Goal: Task Accomplishment & Management: Use online tool/utility

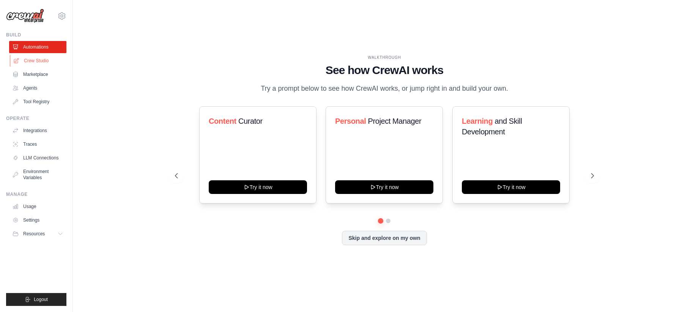
click at [30, 60] on link "Crew Studio" at bounding box center [38, 61] width 57 height 12
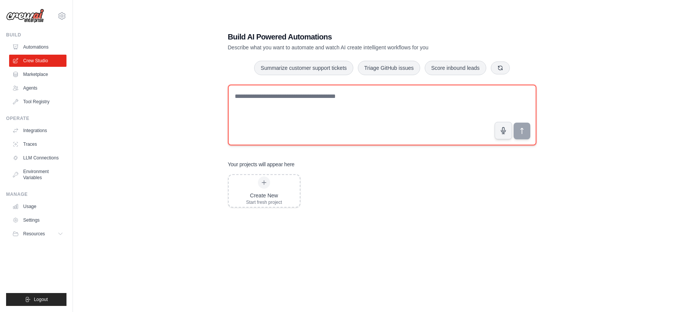
click at [354, 100] on textarea at bounding box center [382, 115] width 308 height 61
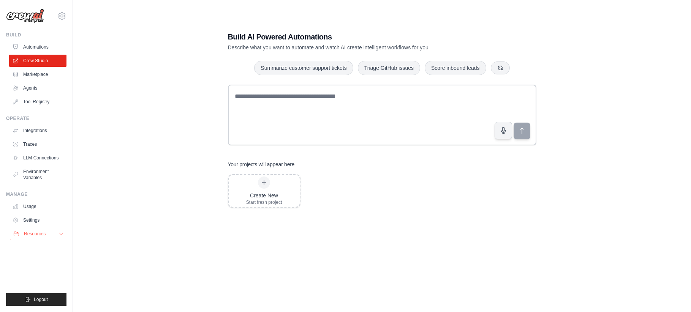
click at [47, 231] on button "Resources" at bounding box center [38, 234] width 57 height 12
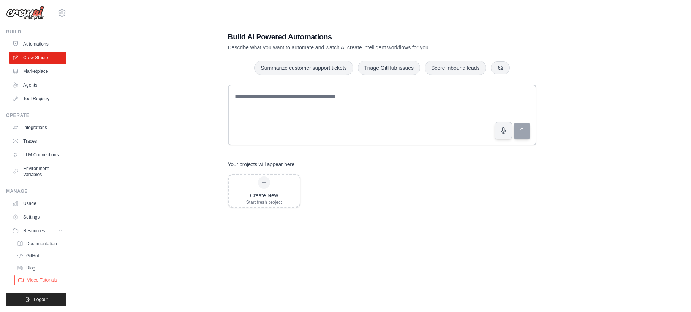
click at [46, 278] on span "Video Tutorials" at bounding box center [42, 280] width 30 height 6
click at [184, 149] on div "Build AI Powered Automations Describe what you want to automate and watch AI cr…" at bounding box center [382, 164] width 594 height 312
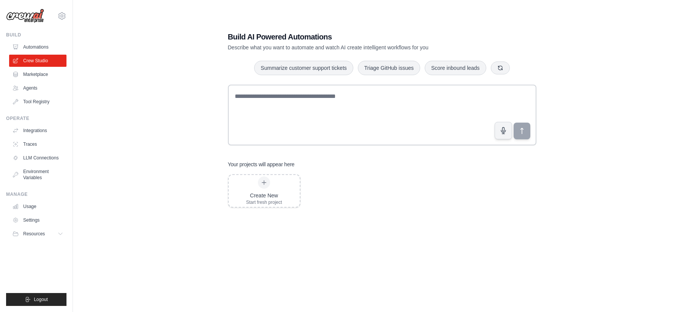
scroll to position [0, 0]
click at [34, 143] on link "Traces" at bounding box center [38, 144] width 57 height 12
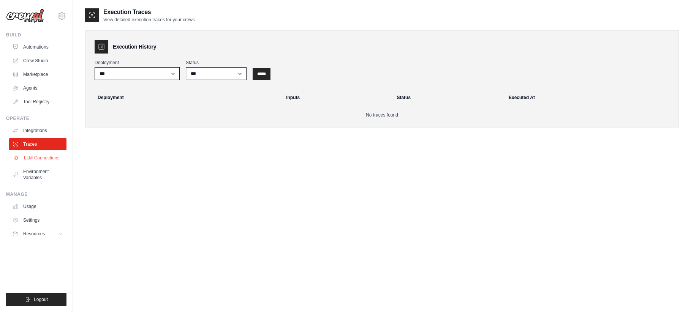
click at [38, 158] on link "LLM Connections" at bounding box center [38, 158] width 57 height 12
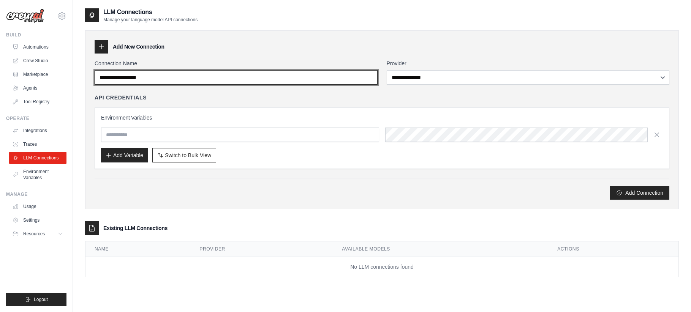
click at [199, 75] on input "Connection Name" at bounding box center [236, 77] width 283 height 14
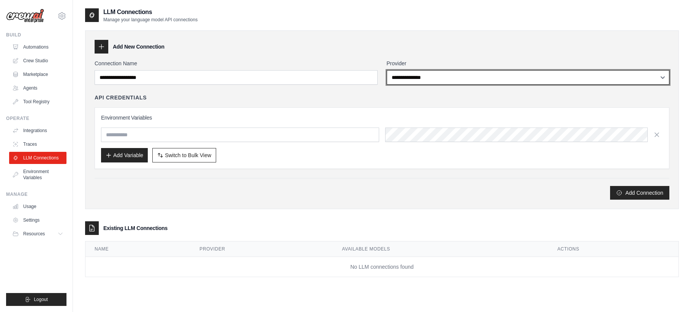
select select "**********"
click at [387, 70] on select "**********" at bounding box center [528, 77] width 283 height 14
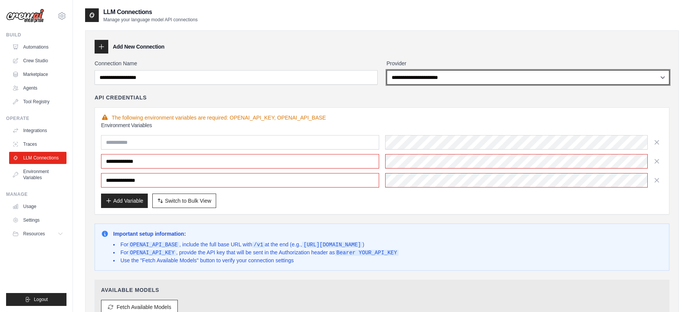
select select
click at [387, 70] on select "**********" at bounding box center [528, 77] width 283 height 14
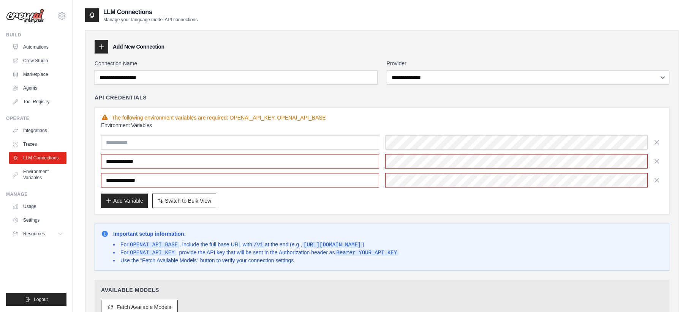
click at [345, 98] on div "API Credentials" at bounding box center [382, 98] width 575 height 8
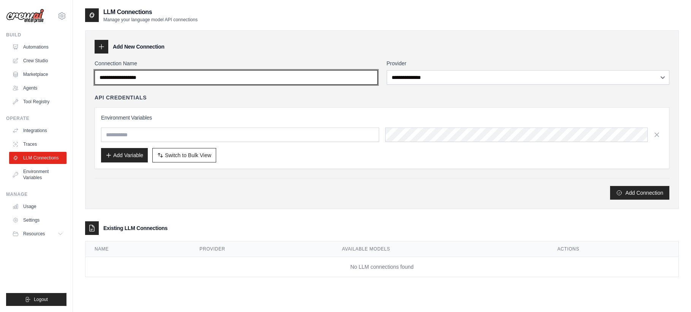
click at [127, 81] on input "Connection Name" at bounding box center [236, 77] width 283 height 14
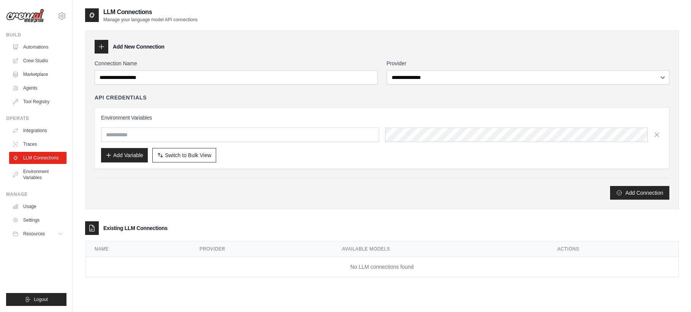
click at [151, 105] on div "API Credentials Environment Variables Add Variable Switch to Bulk View Switch t…" at bounding box center [382, 131] width 575 height 75
click at [126, 34] on div "**********" at bounding box center [382, 119] width 594 height 179
click at [41, 174] on link "Environment Variables" at bounding box center [38, 175] width 57 height 18
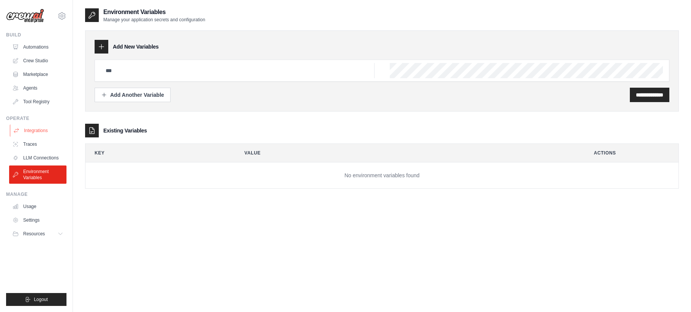
click at [38, 128] on link "Integrations" at bounding box center [38, 131] width 57 height 12
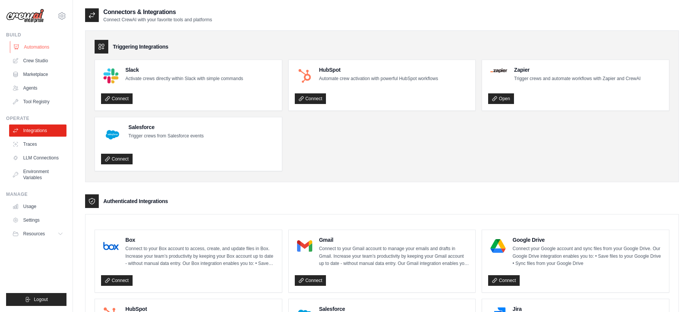
click at [36, 50] on link "Automations" at bounding box center [38, 47] width 57 height 12
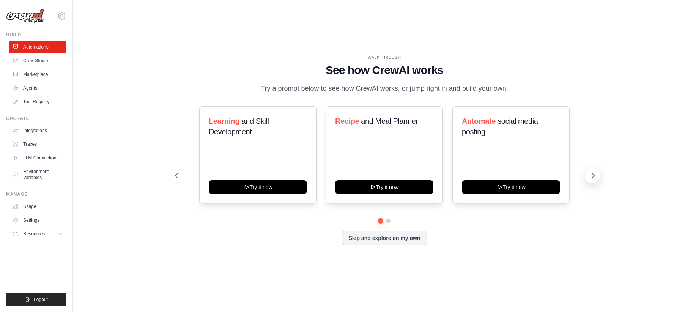
click at [592, 177] on icon at bounding box center [594, 176] width 8 height 8
click at [594, 175] on icon at bounding box center [594, 176] width 8 height 8
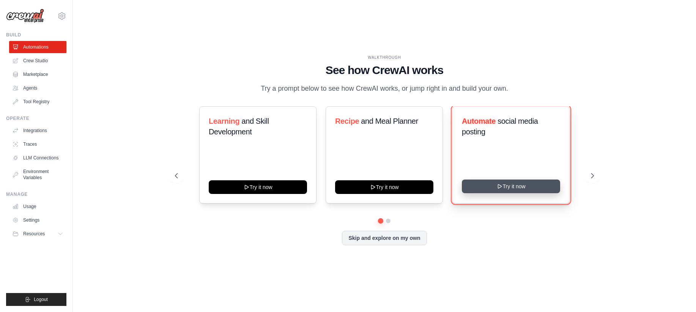
click at [504, 190] on button "Try it now" at bounding box center [511, 187] width 98 height 14
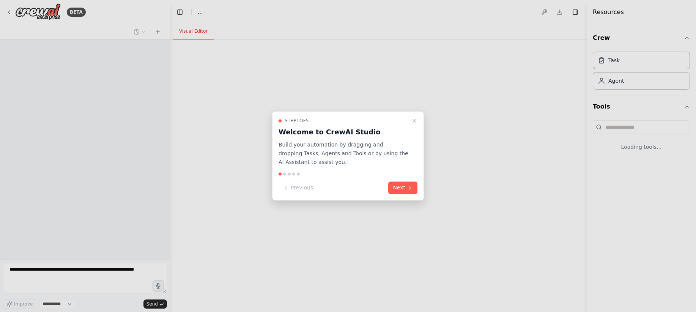
select select "****"
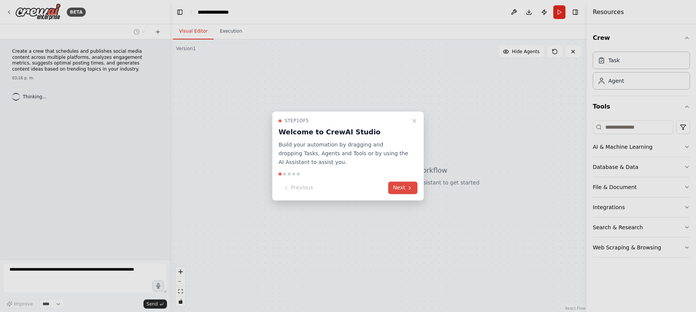
click at [403, 186] on button "Next" at bounding box center [402, 188] width 29 height 13
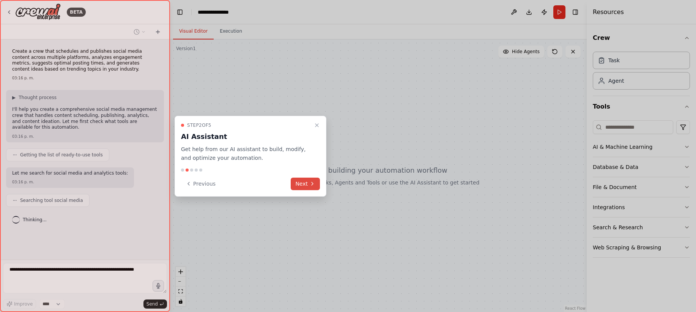
click at [305, 184] on button "Next" at bounding box center [305, 184] width 29 height 13
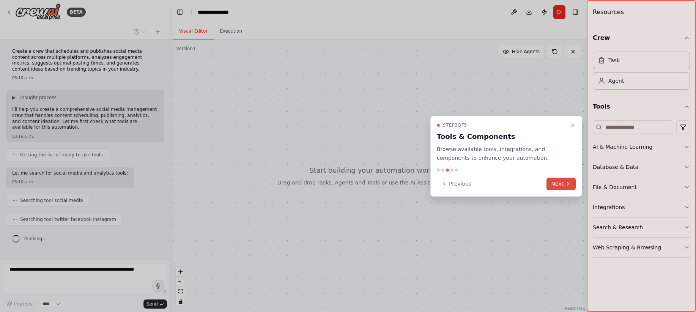
click at [554, 184] on button "Next" at bounding box center [561, 184] width 29 height 13
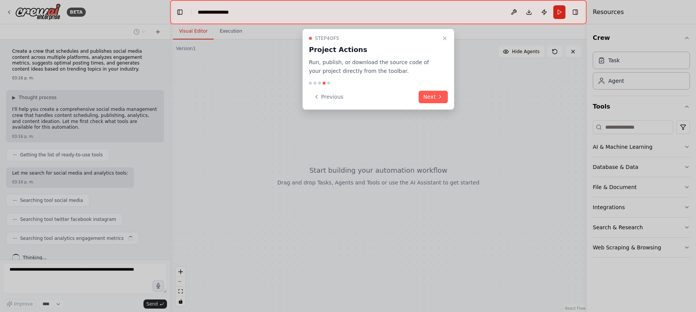
scroll to position [11, 0]
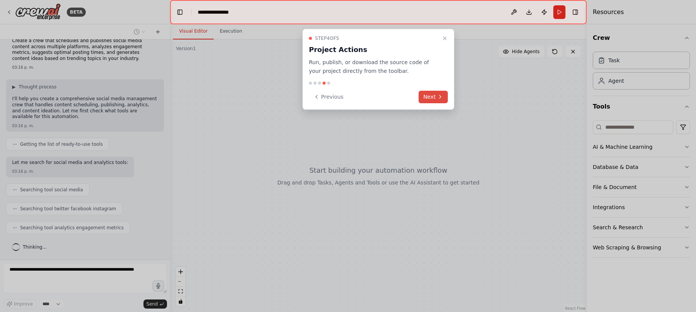
click at [428, 96] on button "Next" at bounding box center [433, 97] width 29 height 13
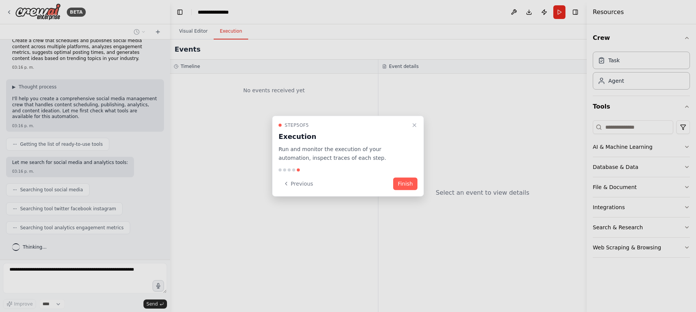
scroll to position [30, 0]
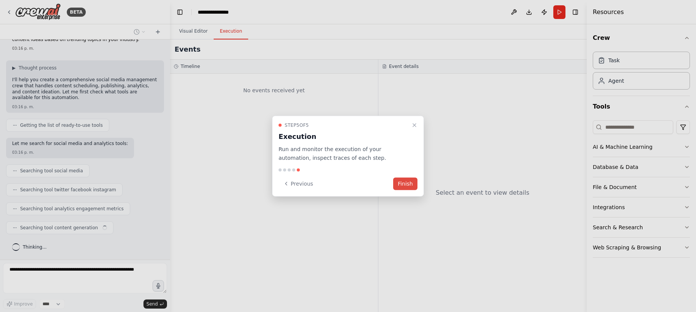
click at [406, 186] on button "Finish" at bounding box center [405, 183] width 24 height 13
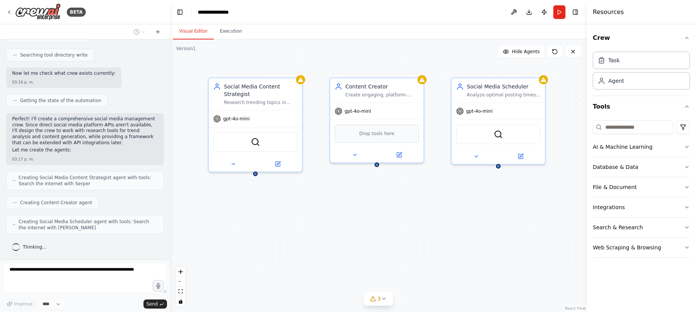
scroll to position [317, 0]
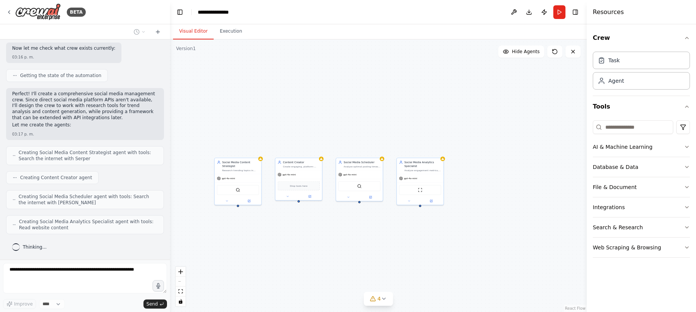
drag, startPoint x: 436, startPoint y: 212, endPoint x: 323, endPoint y: 212, distance: 112.4
click at [321, 214] on div "Social Media Content Strategist Research trending topics in {industry}, analyze…" at bounding box center [378, 175] width 417 height 273
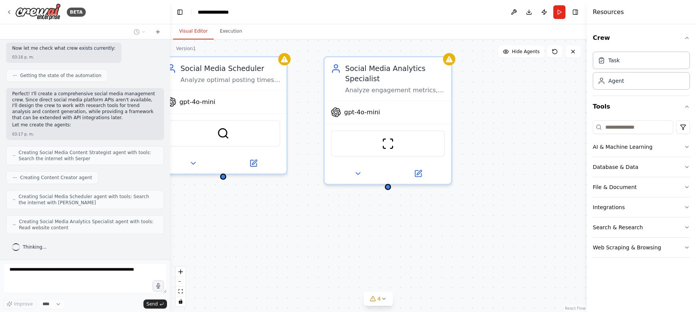
drag, startPoint x: 409, startPoint y: 197, endPoint x: 507, endPoint y: 78, distance: 154.3
click at [505, 78] on div "Social Media Content Strategist Research trending topics in {industry}, analyze…" at bounding box center [378, 175] width 417 height 273
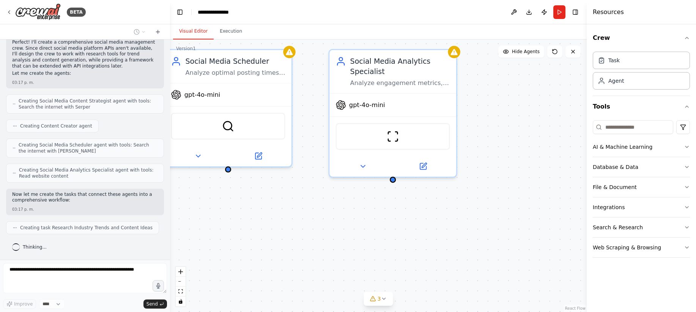
scroll to position [388, 0]
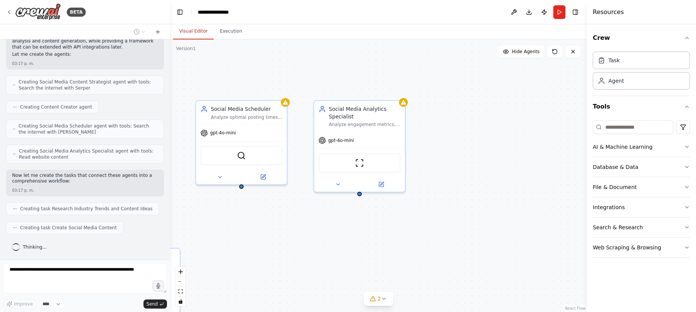
drag, startPoint x: 255, startPoint y: 254, endPoint x: 454, endPoint y: 160, distance: 220.1
click at [454, 160] on div ".deletable-edge-delete-btn { width: 20px; height: 20px; border: 0px solid #ffff…" at bounding box center [378, 175] width 417 height 273
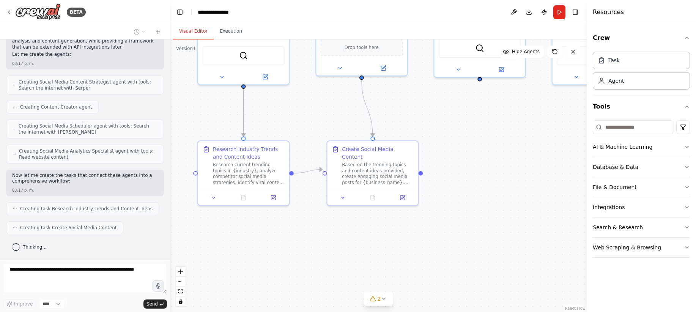
drag, startPoint x: 432, startPoint y: 199, endPoint x: 453, endPoint y: 193, distance: 21.9
click at [453, 193] on div ".deletable-edge-delete-btn { width: 20px; height: 20px; border: 0px solid #ffff…" at bounding box center [378, 175] width 417 height 273
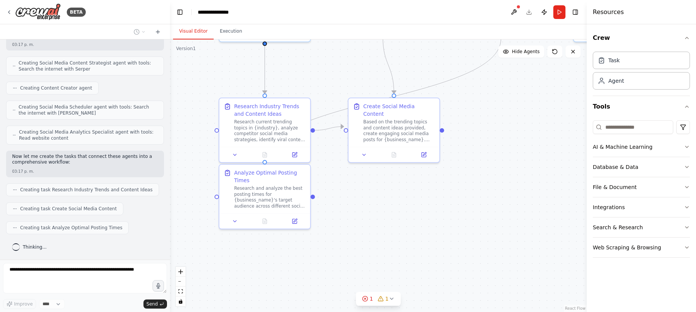
drag, startPoint x: 411, startPoint y: 246, endPoint x: 465, endPoint y: 143, distance: 116.2
click at [464, 144] on div ".deletable-edge-delete-btn { width: 20px; height: 20px; border: 0px solid #ffff…" at bounding box center [378, 175] width 417 height 273
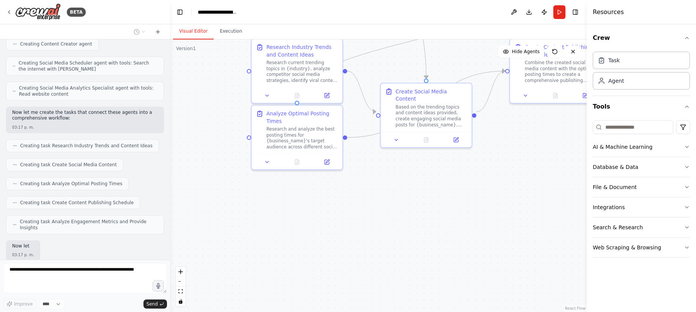
scroll to position [516, 0]
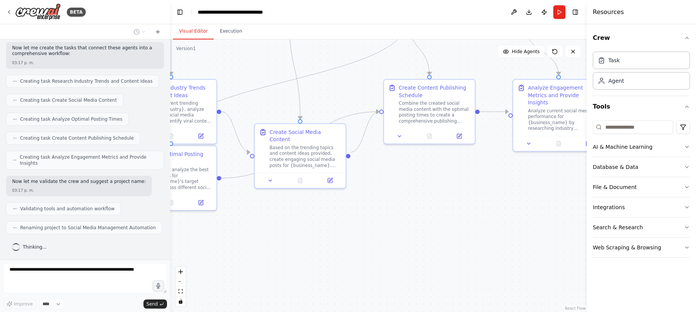
drag, startPoint x: 456, startPoint y: 187, endPoint x: 305, endPoint y: 253, distance: 164.8
click at [308, 252] on div ".deletable-edge-delete-btn { width: 20px; height: 20px; border: 0px solid #ffff…" at bounding box center [378, 175] width 417 height 273
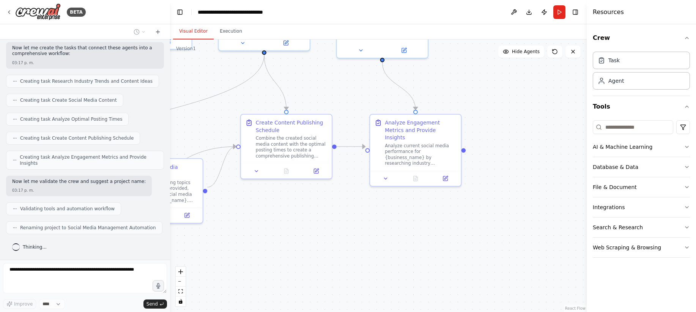
drag, startPoint x: 441, startPoint y: 214, endPoint x: 282, endPoint y: 246, distance: 162.4
click at [284, 240] on div ".deletable-edge-delete-btn { width: 20px; height: 20px; border: 0px solid #ffff…" at bounding box center [378, 175] width 417 height 273
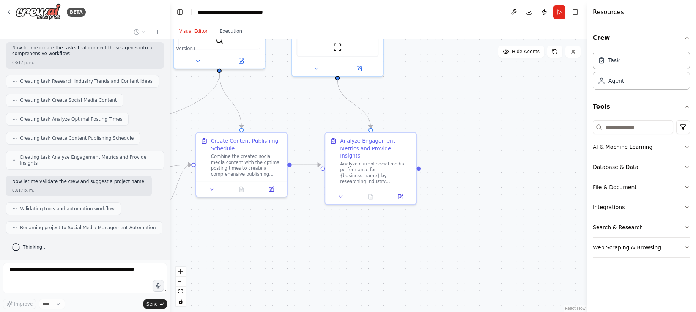
drag, startPoint x: 419, startPoint y: 82, endPoint x: 459, endPoint y: 177, distance: 103.5
click at [459, 177] on div ".deletable-edge-delete-btn { width: 20px; height: 20px; border: 0px solid #ffff…" at bounding box center [378, 175] width 417 height 273
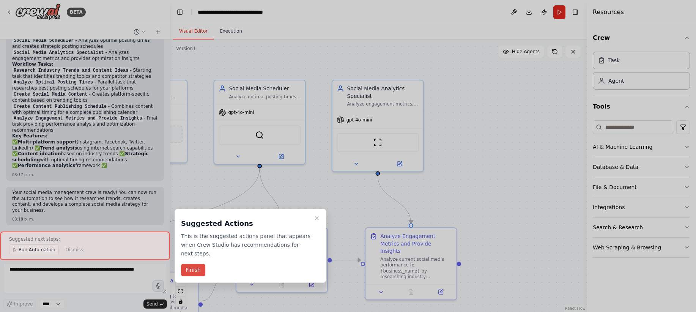
click at [196, 265] on button "Finish" at bounding box center [193, 270] width 24 height 13
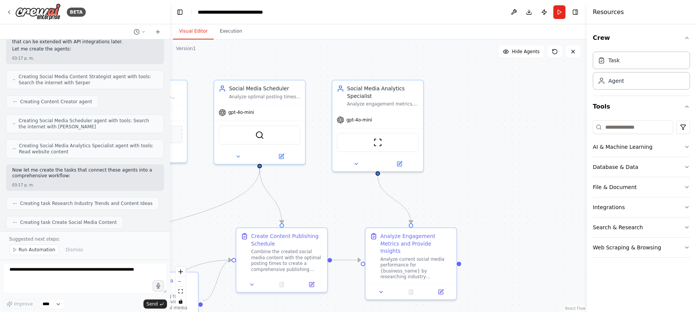
scroll to position [390, 0]
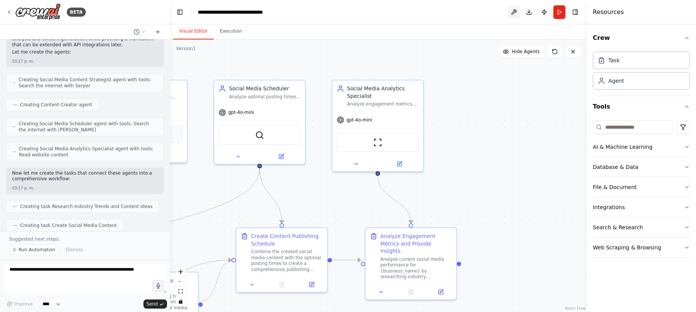
click at [513, 15] on button at bounding box center [514, 12] width 12 height 14
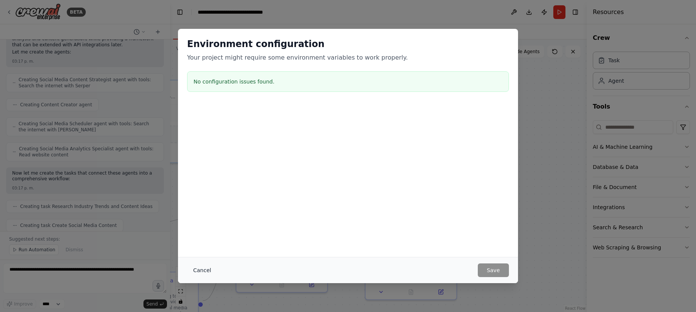
click at [204, 264] on div "Cancel Save" at bounding box center [348, 270] width 340 height 26
click at [201, 273] on button "Cancel" at bounding box center [202, 271] width 30 height 14
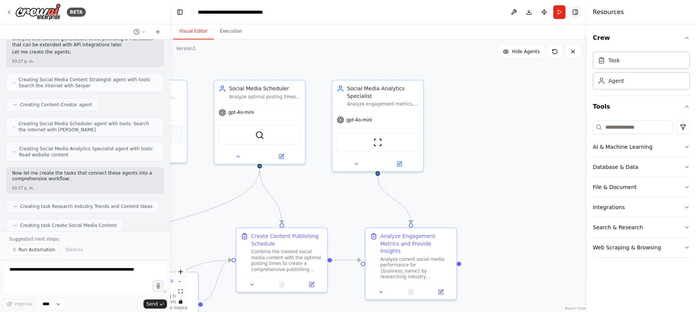
click at [576, 13] on button "Toggle Right Sidebar" at bounding box center [575, 12] width 11 height 11
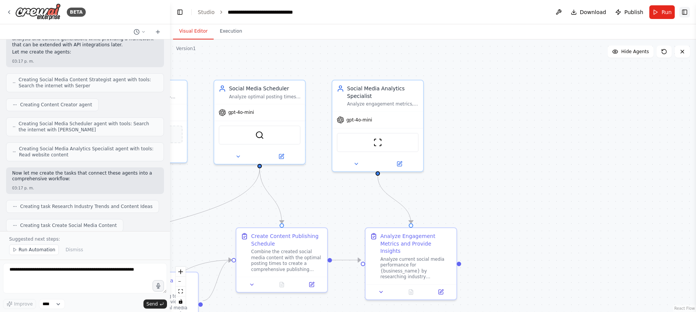
click at [682, 13] on button "Toggle Right Sidebar" at bounding box center [685, 12] width 11 height 11
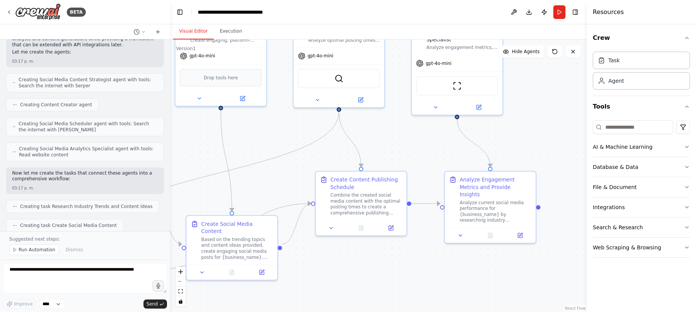
drag, startPoint x: 474, startPoint y: 169, endPoint x: 543, endPoint y: 122, distance: 84.7
click at [543, 122] on div ".deletable-edge-delete-btn { width: 20px; height: 20px; border: 0px solid #ffff…" at bounding box center [378, 175] width 417 height 273
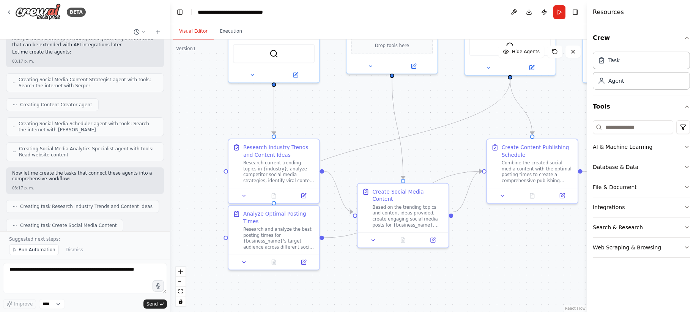
drag, startPoint x: 321, startPoint y: 284, endPoint x: 492, endPoint y: 251, distance: 174.3
click at [492, 251] on div ".deletable-edge-delete-btn { width: 20px; height: 20px; border: 0px solid #ffff…" at bounding box center [378, 175] width 417 height 273
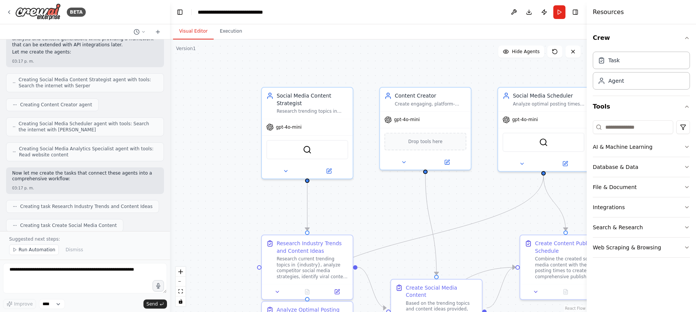
drag, startPoint x: 358, startPoint y: 115, endPoint x: 392, endPoint y: 213, distance: 104.2
click at [392, 213] on div ".deletable-edge-delete-btn { width: 20px; height: 20px; border: 0px solid #ffff…" at bounding box center [378, 175] width 417 height 273
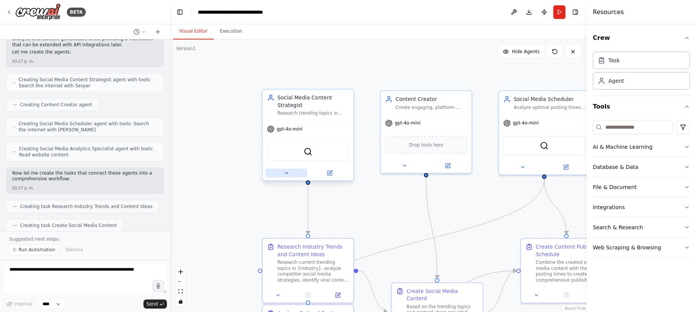
click at [285, 175] on icon at bounding box center [287, 173] width 6 height 6
click at [287, 176] on button at bounding box center [287, 173] width 42 height 9
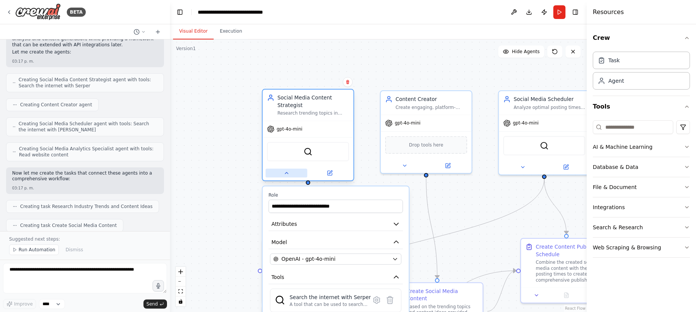
click at [287, 172] on icon at bounding box center [287, 173] width 6 height 6
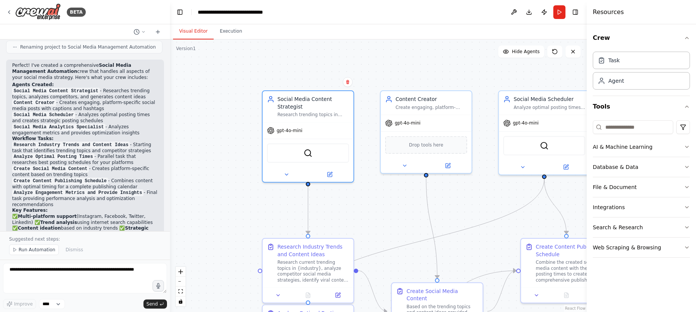
scroll to position [664, 0]
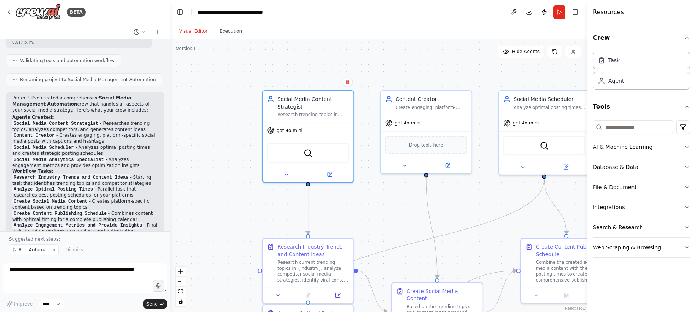
drag, startPoint x: 100, startPoint y: 170, endPoint x: 4, endPoint y: 96, distance: 121.3
click at [4, 96] on div "Create a crew that schedules and publishes social media content across multiple…" at bounding box center [85, 135] width 170 height 192
click at [385, 73] on div ".deletable-edge-delete-btn { width: 20px; height: 20px; border: 0px solid #ffff…" at bounding box center [378, 175] width 417 height 273
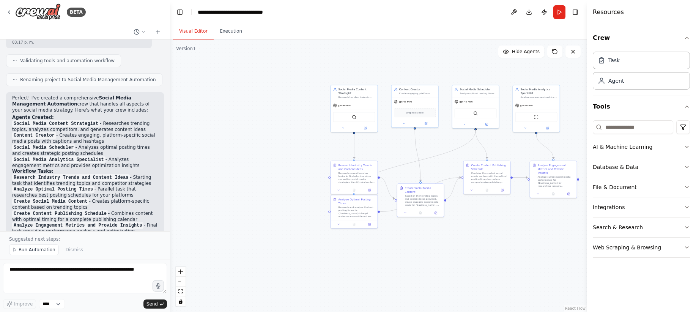
drag, startPoint x: 464, startPoint y: 234, endPoint x: 398, endPoint y: 221, distance: 67.3
click at [399, 221] on div ".deletable-edge-delete-btn { width: 20px; height: 20px; border: 0px solid #ffff…" at bounding box center [378, 175] width 417 height 273
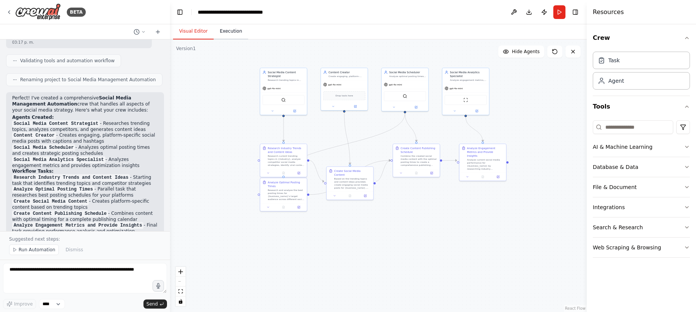
click at [232, 32] on button "Execution" at bounding box center [231, 32] width 35 height 16
click at [193, 27] on button "Visual Editor" at bounding box center [193, 32] width 41 height 16
click at [35, 253] on button "Run Automation" at bounding box center [34, 250] width 50 height 11
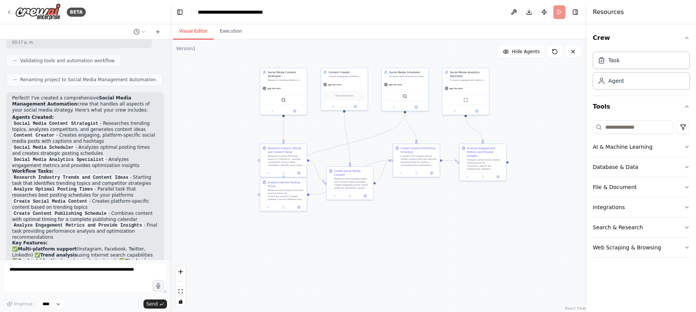
scroll to position [772, 0]
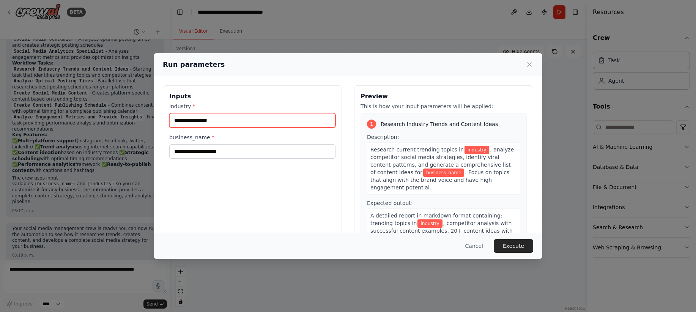
click at [232, 119] on input "industry *" at bounding box center [252, 120] width 166 height 14
type input "******"
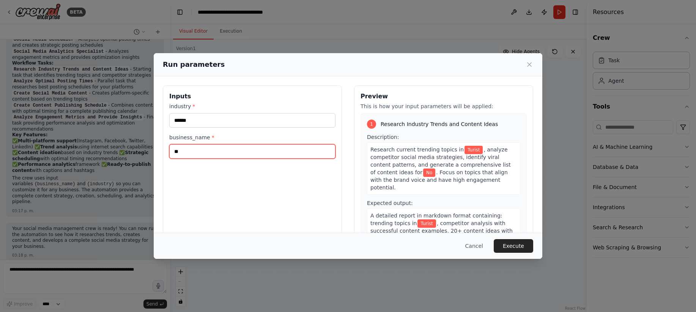
type input "*"
type input "**********"
click at [284, 179] on div "**********" at bounding box center [252, 175] width 179 height 180
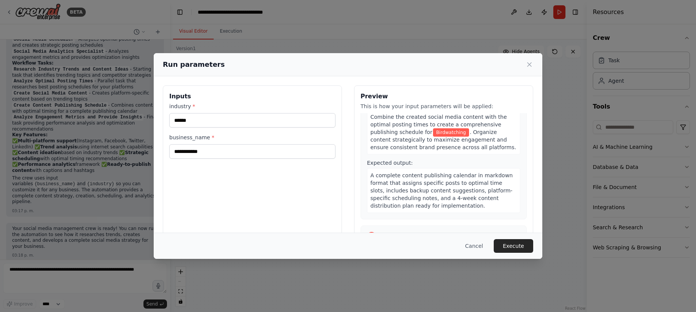
scroll to position [627, 0]
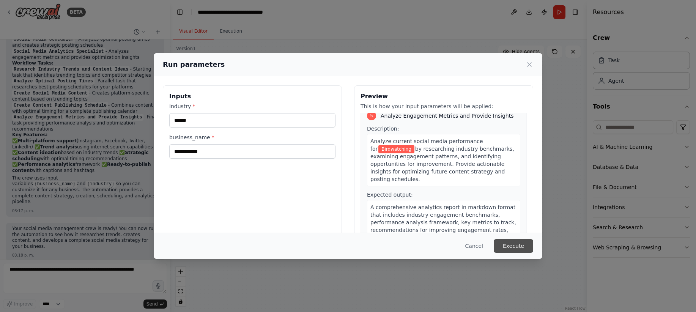
click at [514, 251] on button "Execute" at bounding box center [513, 246] width 39 height 14
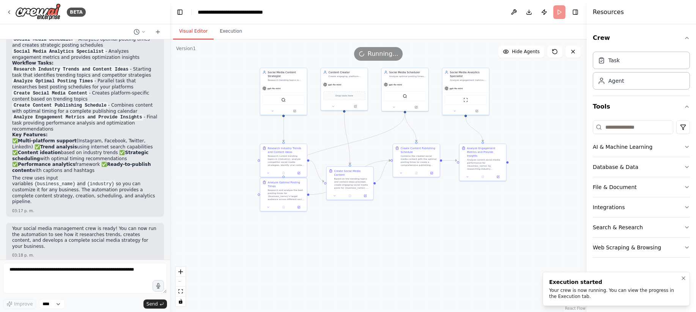
click at [564, 294] on div "Your crew is now running. You can view the progress in the Execution tab." at bounding box center [614, 293] width 131 height 12
click at [234, 37] on button "Execution" at bounding box center [231, 32] width 35 height 16
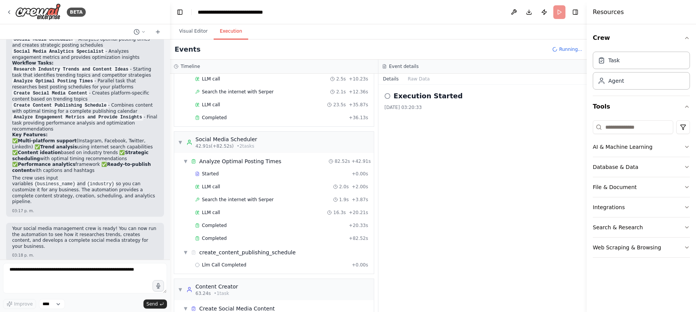
scroll to position [240, 0]
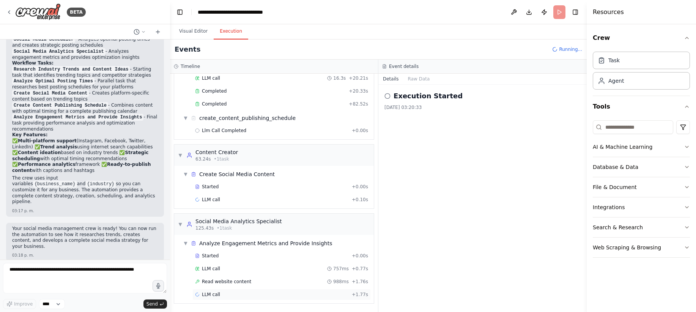
click at [212, 295] on span "LLM call" at bounding box center [211, 295] width 18 height 6
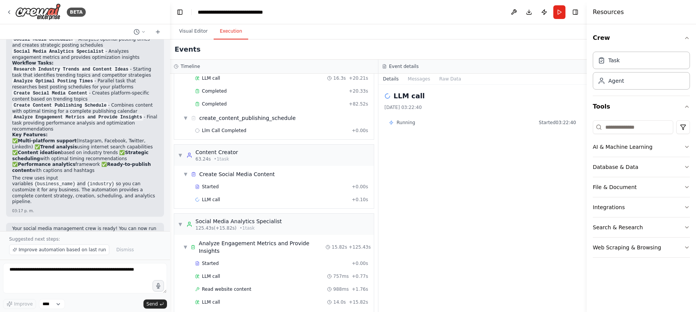
click at [453, 123] on div "Running Started 03:22:40" at bounding box center [482, 123] width 187 height 6
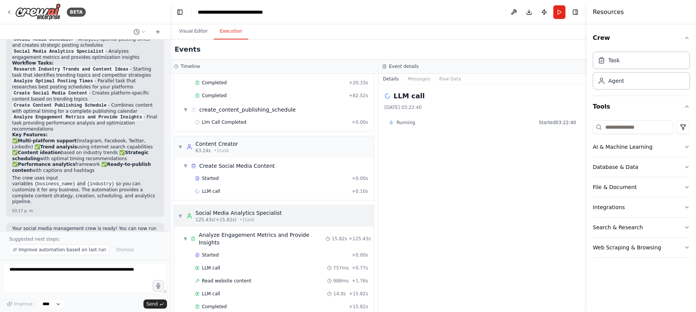
scroll to position [253, 0]
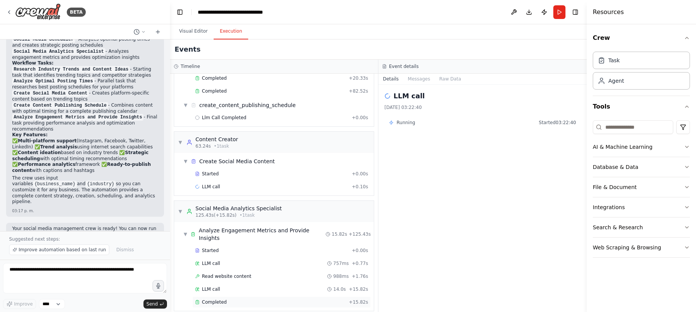
click at [226, 299] on div "Completed" at bounding box center [270, 302] width 151 height 6
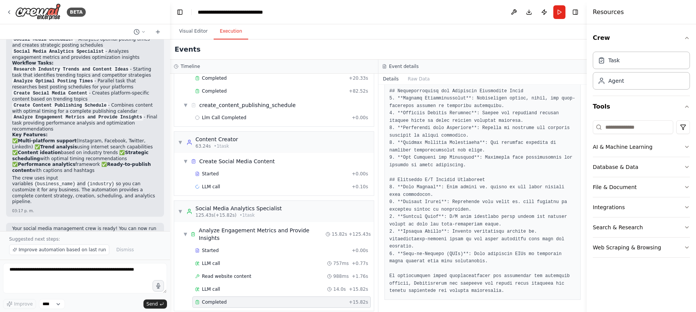
scroll to position [436, 0]
click at [195, 32] on button "Visual Editor" at bounding box center [193, 32] width 41 height 16
click at [229, 32] on button "Execution" at bounding box center [231, 32] width 35 height 16
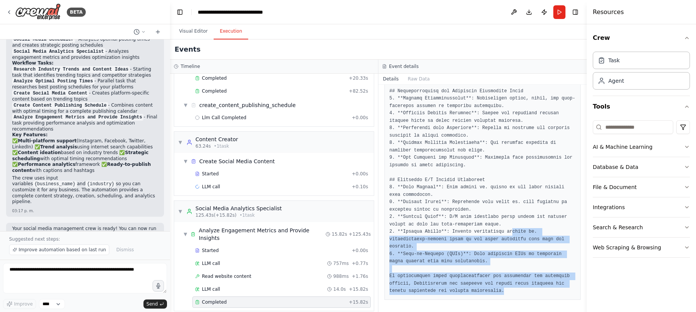
drag, startPoint x: 512, startPoint y: 289, endPoint x: 512, endPoint y: 231, distance: 58.1
click at [512, 231] on pre at bounding box center [483, 36] width 186 height 518
click at [486, 255] on pre at bounding box center [483, 36] width 186 height 518
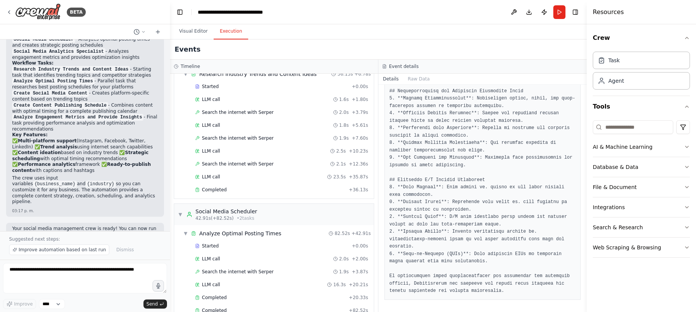
scroll to position [0, 0]
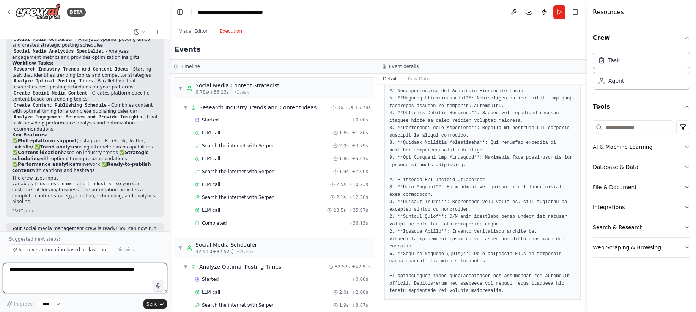
click at [124, 276] on textarea at bounding box center [85, 278] width 164 height 30
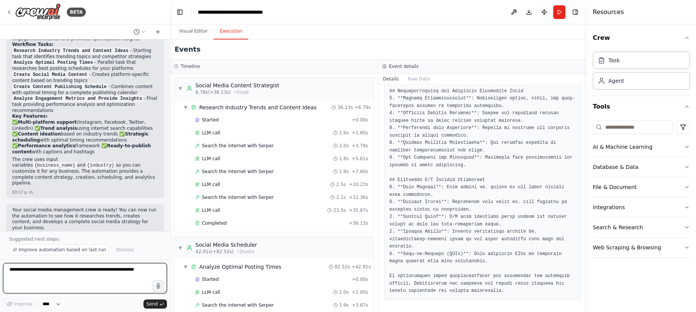
scroll to position [801, 0]
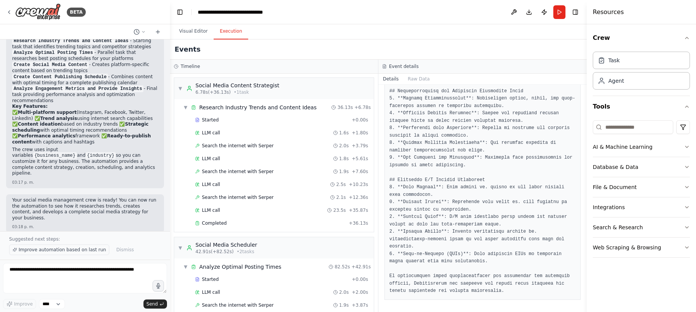
click at [97, 249] on span "Improve automation based on last run" at bounding box center [62, 250] width 87 height 6
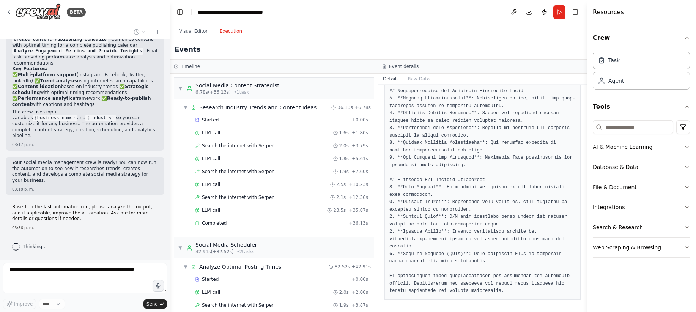
click at [52, 239] on div "Create a crew that schedules and publishes social media content across multiple…" at bounding box center [85, 149] width 170 height 220
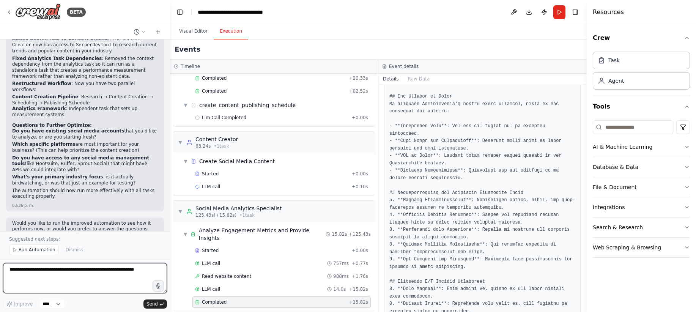
scroll to position [436, 0]
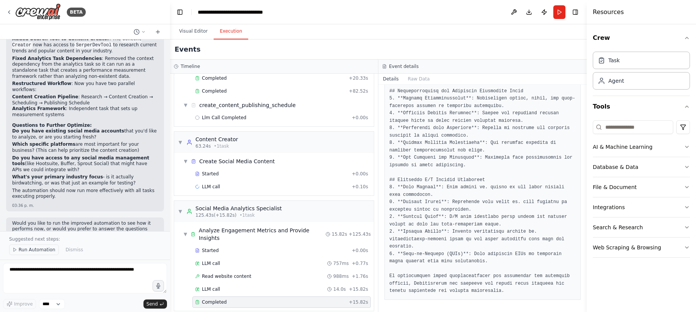
click at [28, 249] on span "Run Automation" at bounding box center [37, 250] width 37 height 6
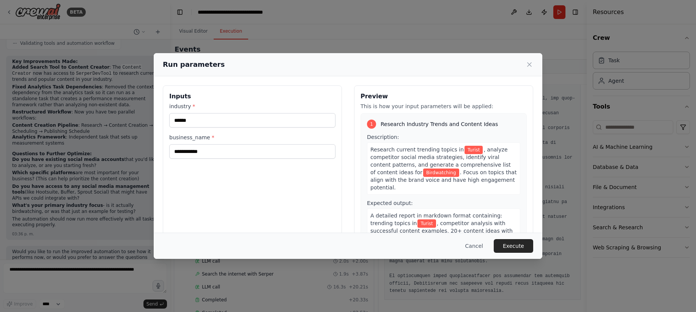
scroll to position [0, 0]
click at [235, 121] on input "******" at bounding box center [252, 120] width 166 height 14
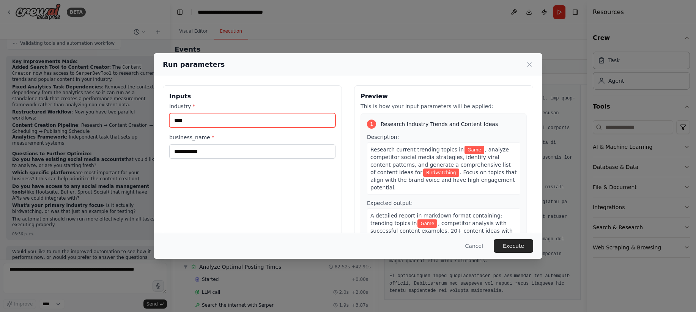
type input "****"
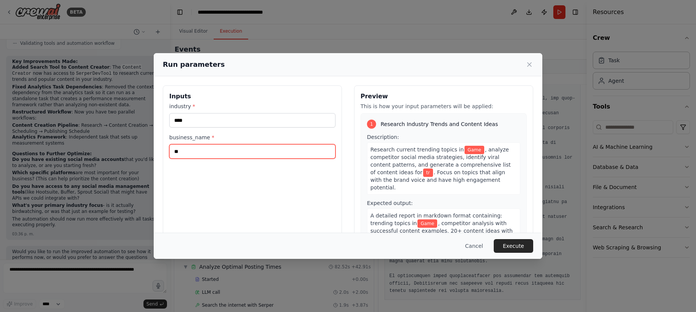
type input "*"
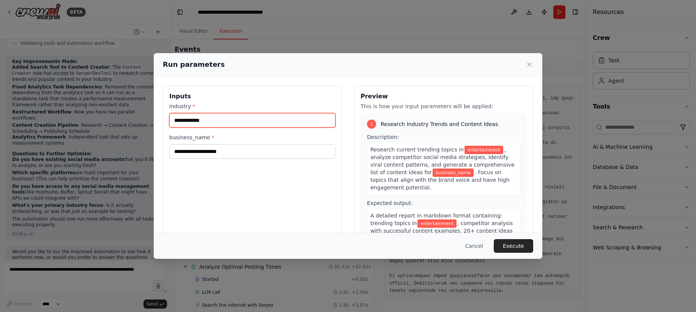
type input "**********"
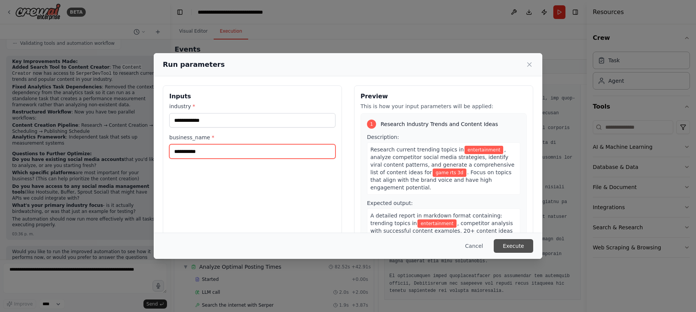
type input "**********"
click at [512, 245] on button "Execute" at bounding box center [513, 246] width 39 height 14
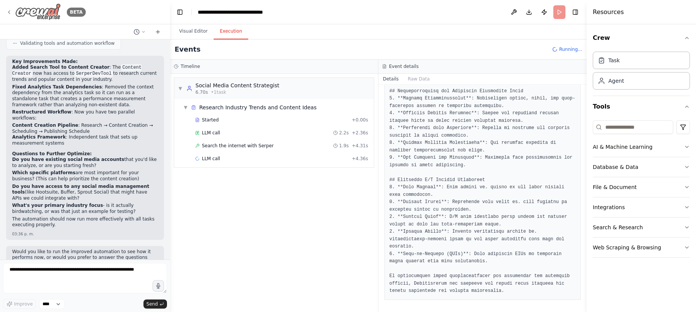
click at [11, 14] on icon at bounding box center [9, 12] width 6 height 6
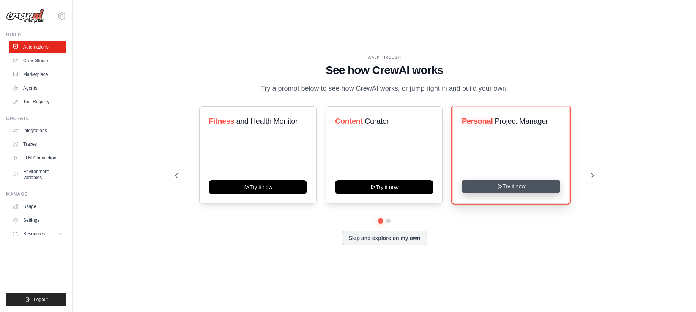
click at [510, 190] on button "Try it now" at bounding box center [511, 187] width 98 height 14
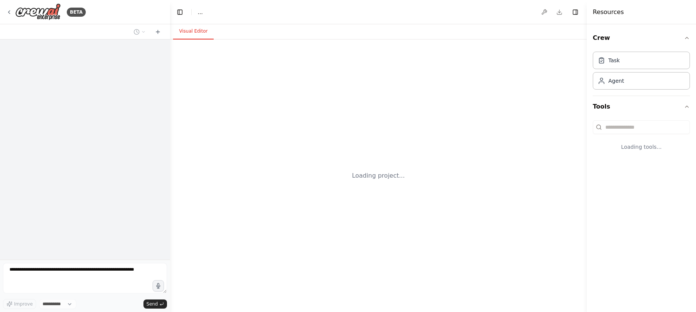
select select "****"
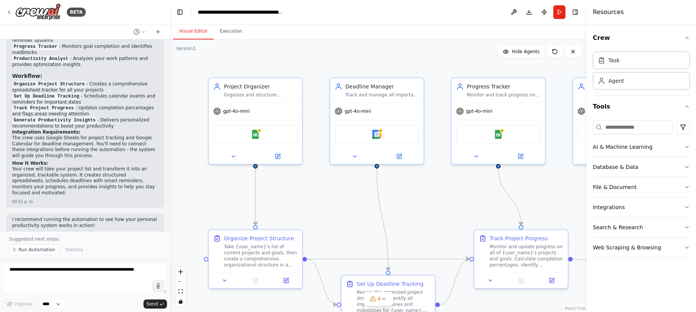
scroll to position [591, 0]
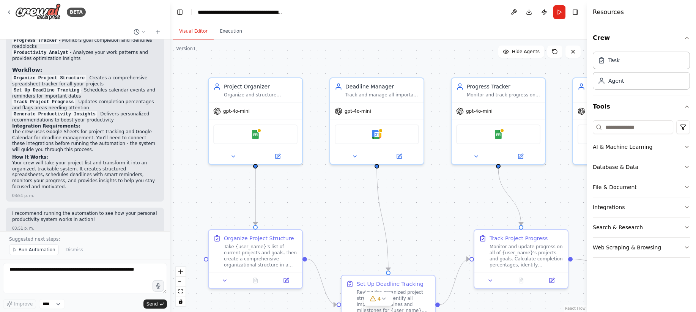
click at [33, 248] on span "Run Automation" at bounding box center [37, 250] width 37 height 6
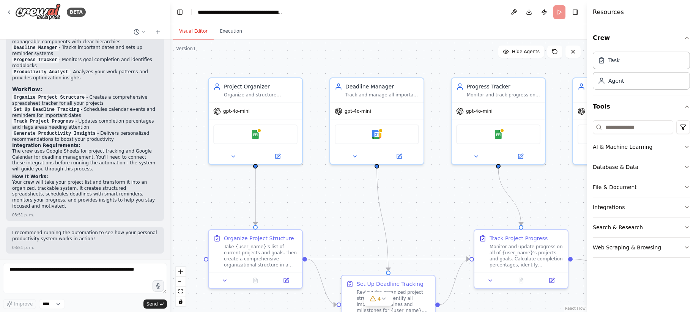
scroll to position [562, 0]
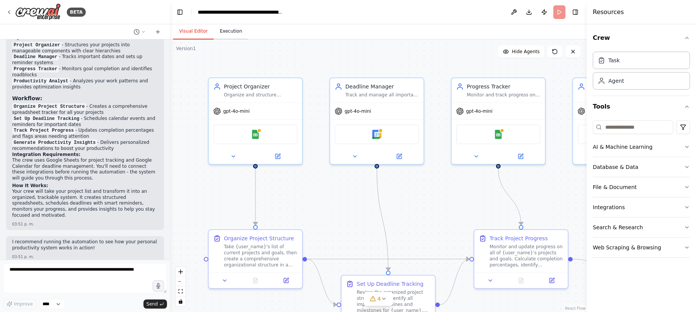
click at [232, 32] on button "Execution" at bounding box center [231, 32] width 35 height 16
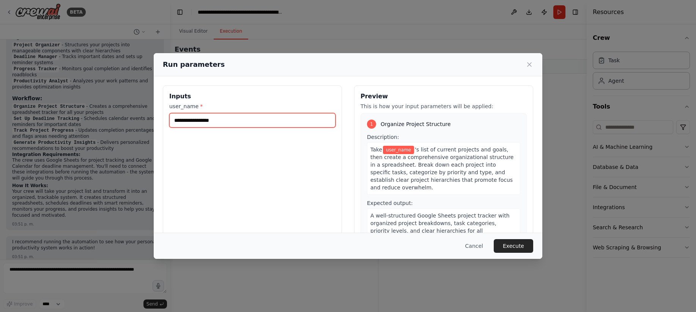
click at [249, 120] on input "user_name *" at bounding box center [252, 120] width 166 height 14
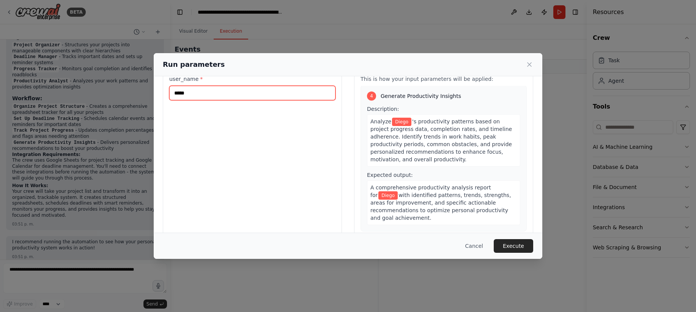
scroll to position [41, 0]
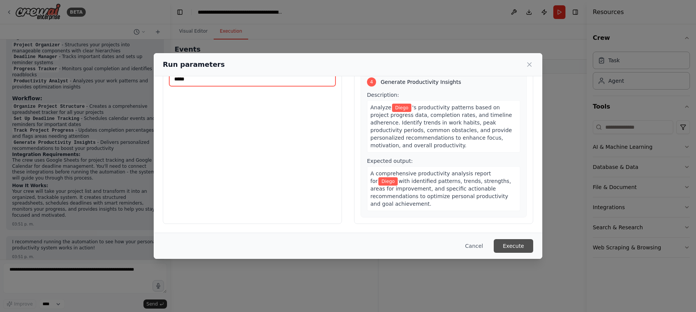
type input "*****"
click at [523, 246] on button "Execute" at bounding box center [513, 246] width 39 height 14
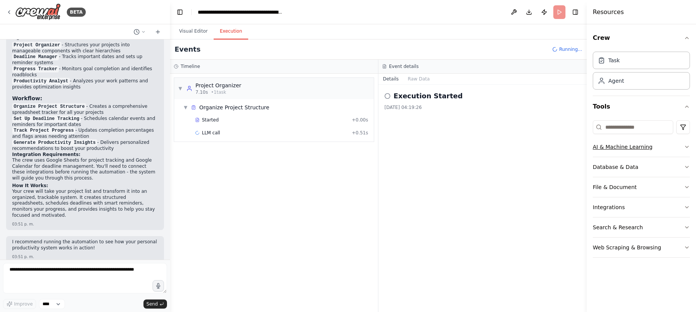
click at [615, 147] on div "AI & Machine Learning" at bounding box center [623, 147] width 60 height 8
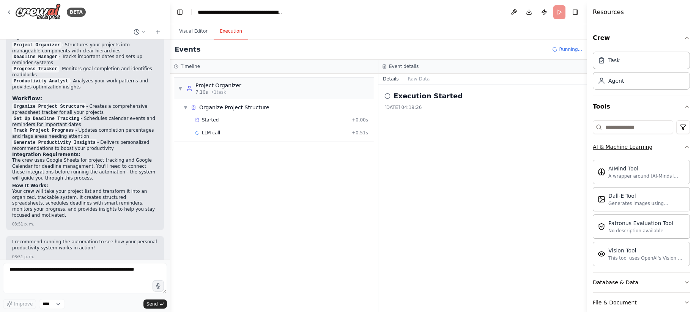
click at [615, 147] on div "AI & Machine Learning" at bounding box center [623, 147] width 60 height 8
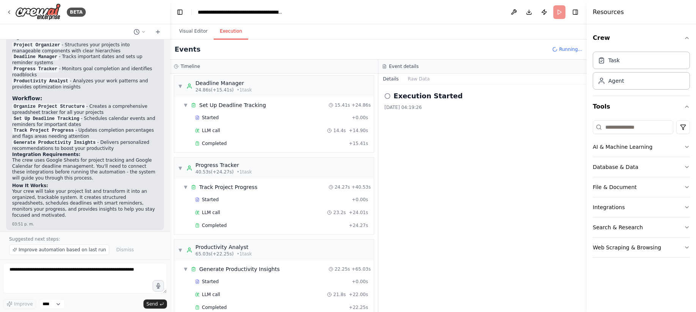
scroll to position [97, 0]
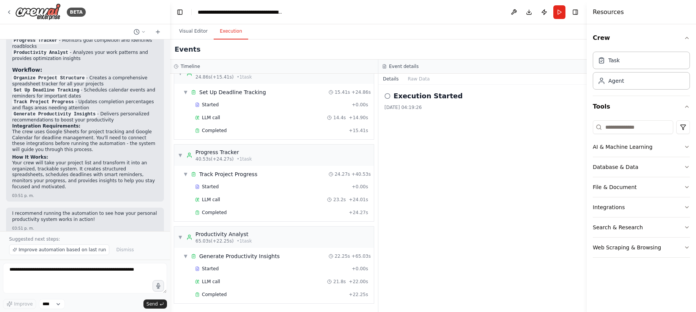
click at [418, 248] on div "Execution Started [DATE] 04:19:26" at bounding box center [483, 198] width 208 height 227
click at [401, 17] on header "**********" at bounding box center [378, 12] width 417 height 24
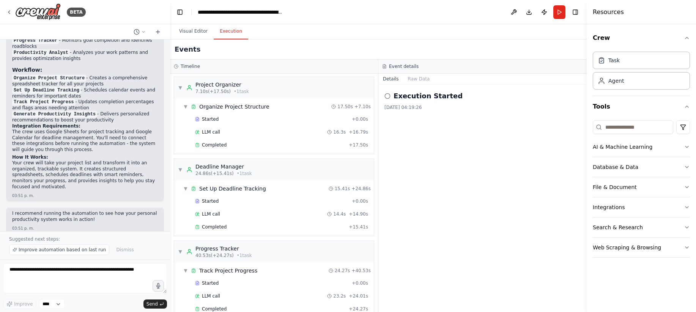
scroll to position [0, 0]
click at [93, 212] on p "I recommend running the automation to see how your personal productivity system…" at bounding box center [85, 217] width 146 height 12
click at [408, 94] on h2 "Execution Started" at bounding box center [428, 96] width 69 height 11
click at [384, 101] on div "Execution Started [DATE] 04:19:26" at bounding box center [483, 198] width 208 height 227
click at [387, 95] on icon at bounding box center [388, 96] width 6 height 6
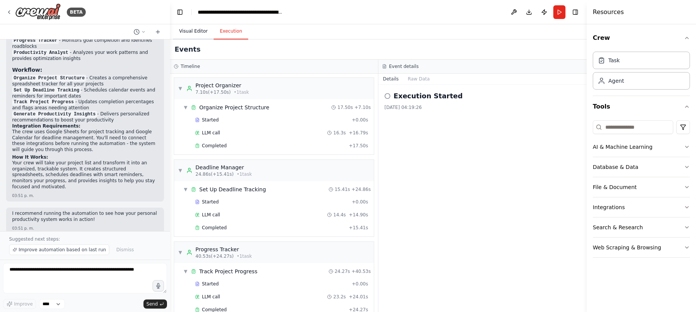
click at [189, 29] on button "Visual Editor" at bounding box center [193, 32] width 41 height 16
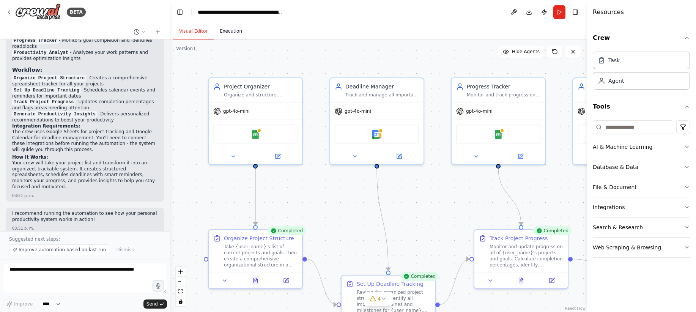
click at [228, 27] on button "Execution" at bounding box center [231, 32] width 35 height 16
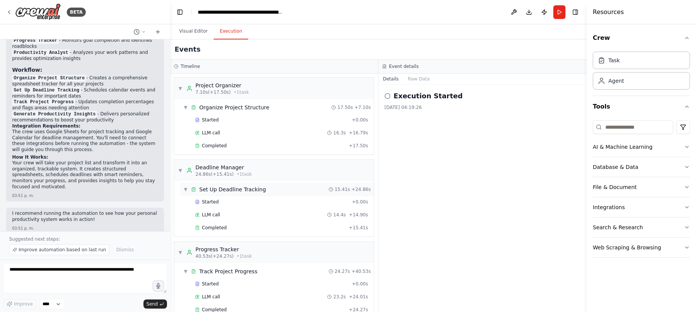
scroll to position [97, 0]
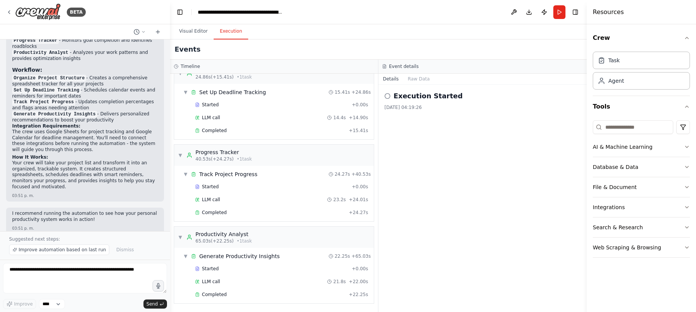
click at [419, 265] on div "Execution Started [DATE] 04:19:26" at bounding box center [483, 198] width 208 height 227
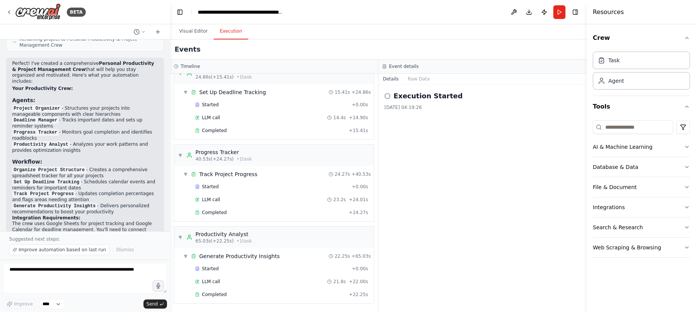
scroll to position [500, 0]
click at [196, 30] on button "Visual Editor" at bounding box center [193, 32] width 41 height 16
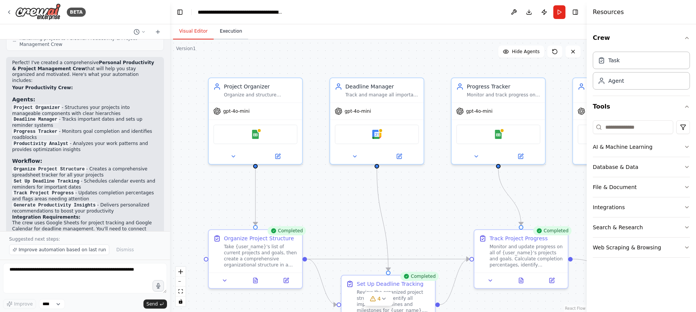
click at [237, 36] on button "Execution" at bounding box center [231, 32] width 35 height 16
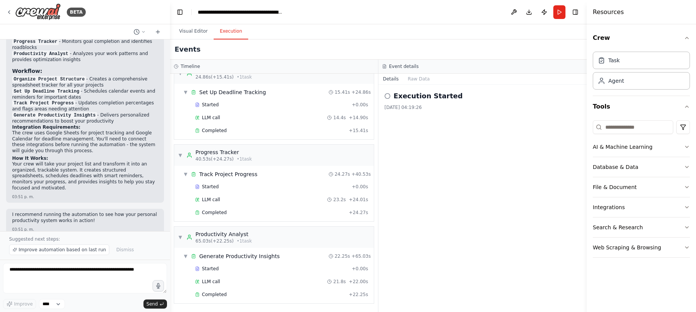
scroll to position [591, 0]
click at [77, 212] on p "I recommend running the automation to see how your personal productivity system…" at bounding box center [85, 217] width 146 height 12
click at [85, 251] on span "Improve automation based on last run" at bounding box center [62, 250] width 87 height 6
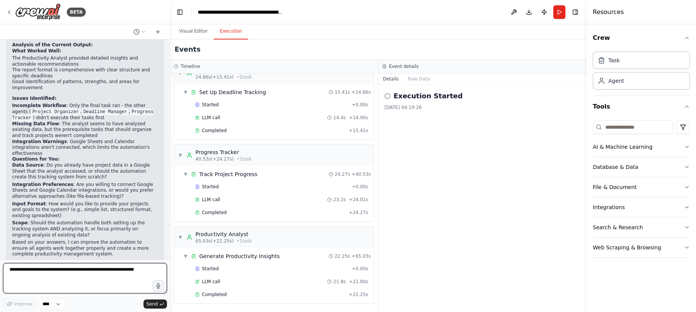
scroll to position [872, 0]
